Goal: Task Accomplishment & Management: Manage account settings

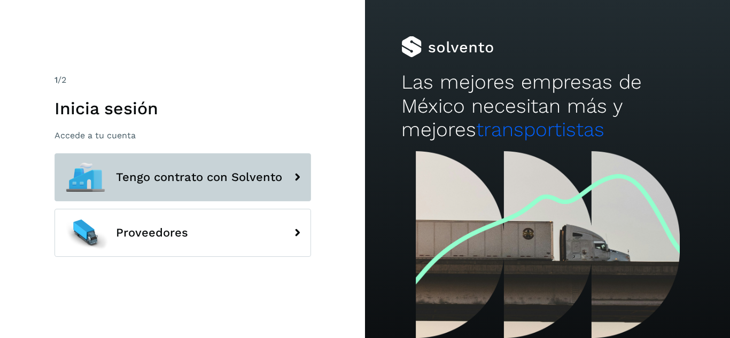
click at [180, 193] on button "Tengo contrato con Solvento" at bounding box center [183, 177] width 257 height 48
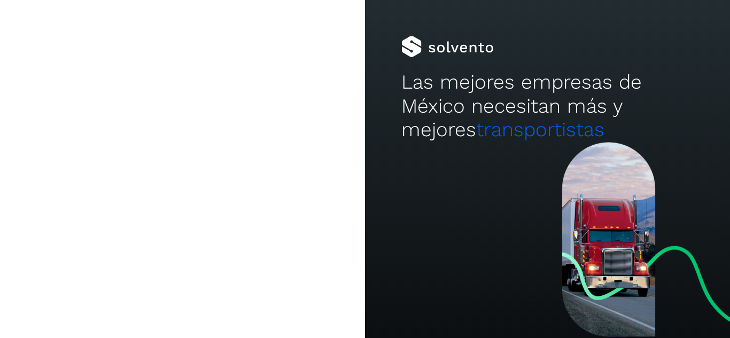
type input "**********"
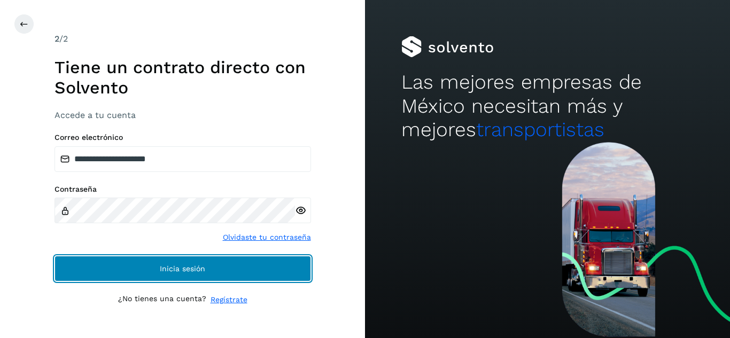
click at [175, 278] on button "Inicia sesión" at bounding box center [183, 269] width 257 height 26
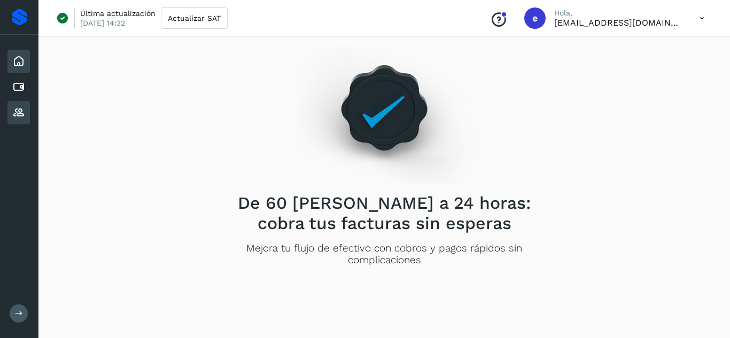
click at [15, 113] on icon at bounding box center [18, 112] width 13 height 13
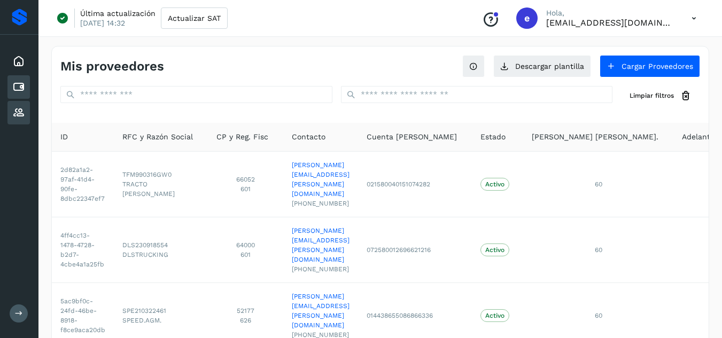
click at [17, 86] on icon at bounding box center [18, 87] width 13 height 13
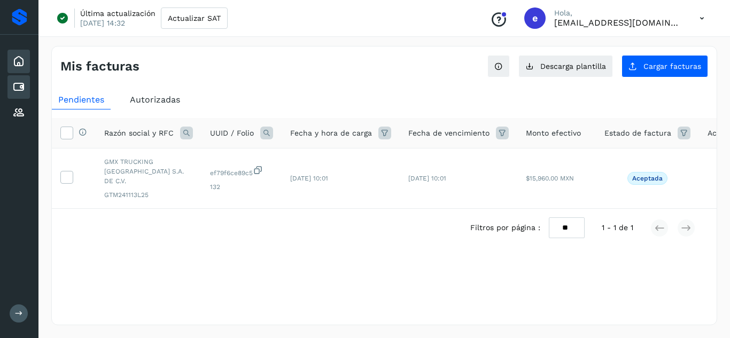
click at [17, 59] on icon at bounding box center [18, 61] width 13 height 13
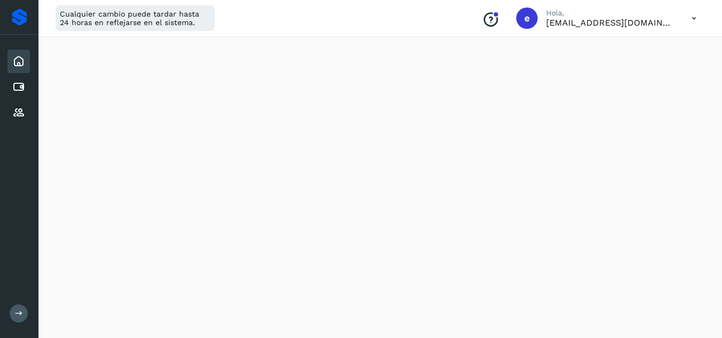
scroll to position [214, 0]
click at [691, 18] on icon at bounding box center [694, 18] width 22 height 22
click at [513, 59] on div at bounding box center [361, 169] width 722 height 338
click at [684, 26] on icon at bounding box center [694, 18] width 22 height 22
click at [643, 77] on div "Cerrar sesión" at bounding box center [640, 69] width 127 height 20
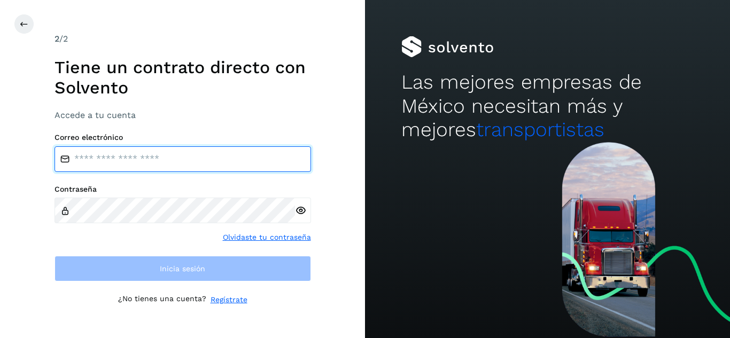
type input "**********"
